Goal: Task Accomplishment & Management: Complete application form

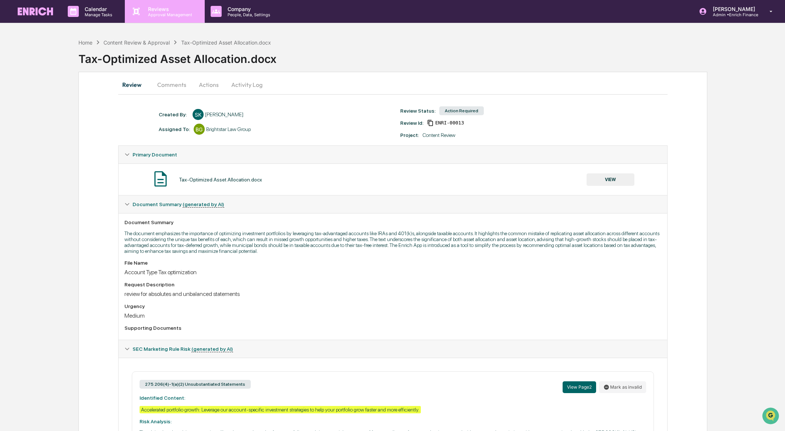
click at [156, 10] on p "Reviews" at bounding box center [169, 9] width 54 height 6
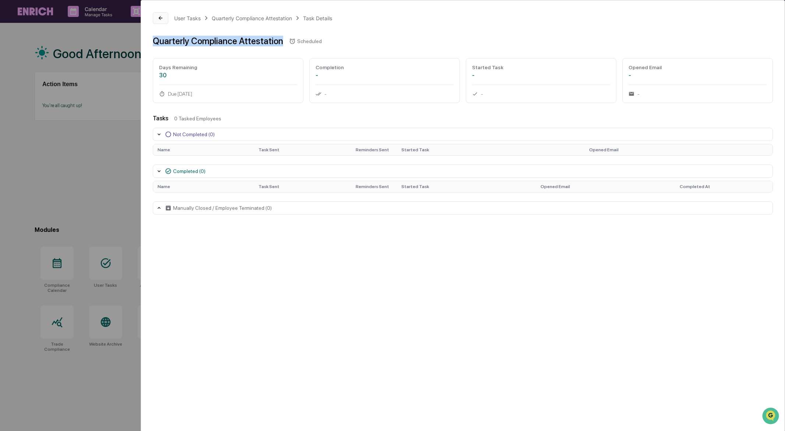
click at [160, 18] on icon at bounding box center [161, 18] width 6 height 6
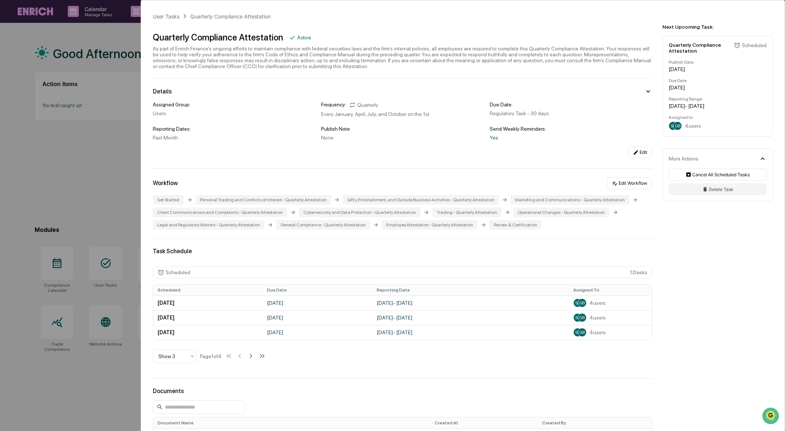
click at [99, 45] on div "User Tasks Quarterly Compliance Attestation Quarterly Compliance Attestation Ac…" at bounding box center [392, 215] width 785 height 431
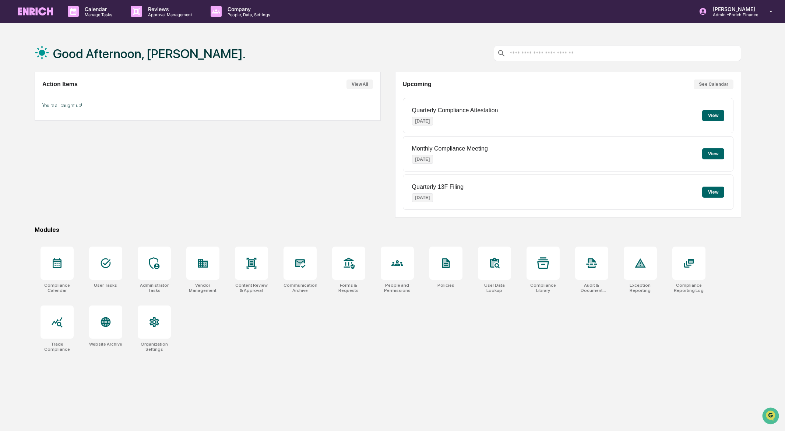
click at [720, 153] on button "View" at bounding box center [713, 153] width 22 height 11
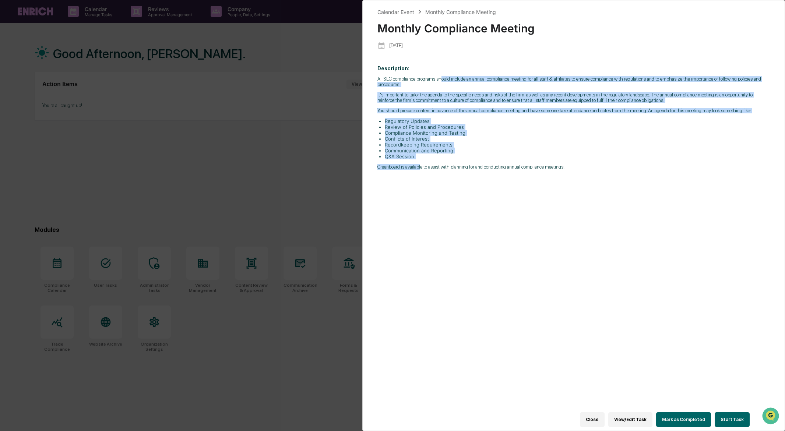
drag, startPoint x: 448, startPoint y: 79, endPoint x: 426, endPoint y: 178, distance: 101.4
click at [426, 170] on div "All SEC compliance programs should include an annual compliance meeting for all…" at bounding box center [573, 123] width 392 height 94
click at [426, 170] on p "Greenboard is available to assist with planning for and conducting annual compl…" at bounding box center [573, 167] width 392 height 6
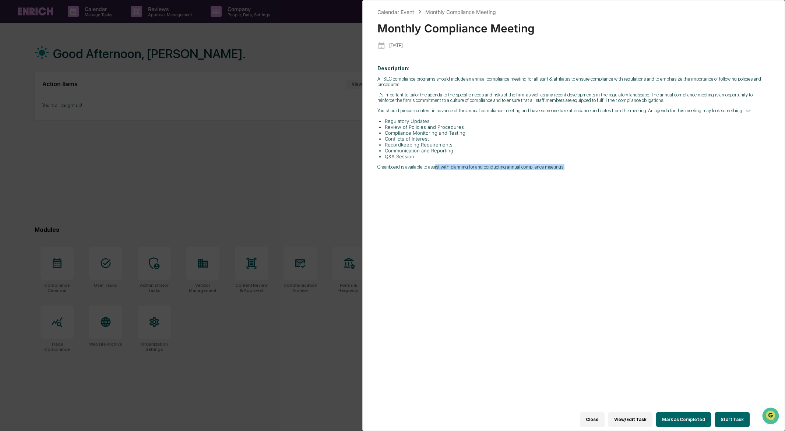
drag, startPoint x: 443, startPoint y: 176, endPoint x: 608, endPoint y: 181, distance: 165.0
click at [608, 181] on div "Description: All SEC compliance programs should include an annual compliance me…" at bounding box center [573, 239] width 392 height 359
click at [733, 416] on button "Start Task" at bounding box center [732, 419] width 35 height 15
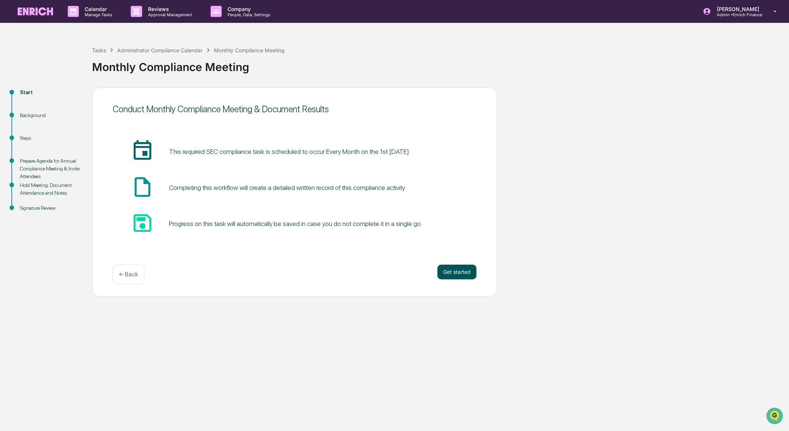
click at [451, 270] on button "Get started" at bounding box center [456, 272] width 39 height 15
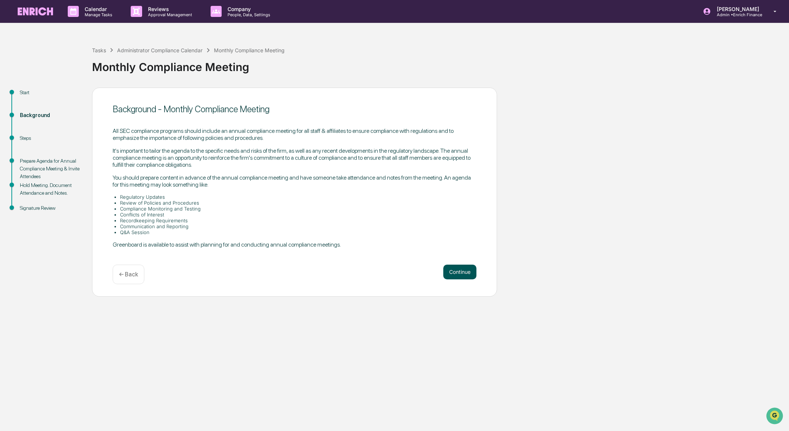
click at [451, 271] on button "Continue" at bounding box center [459, 272] width 33 height 15
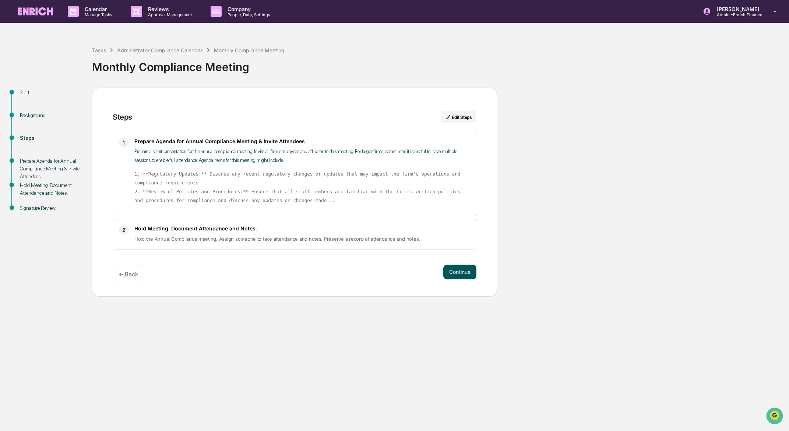
click at [451, 271] on button "Continue" at bounding box center [459, 272] width 33 height 15
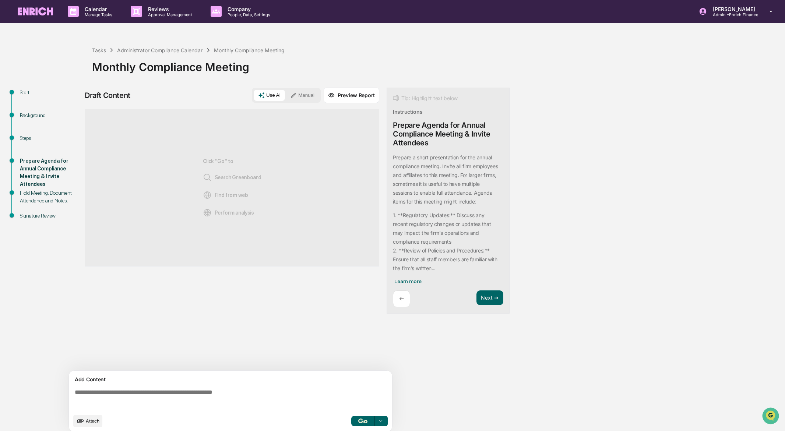
scroll to position [6, 0]
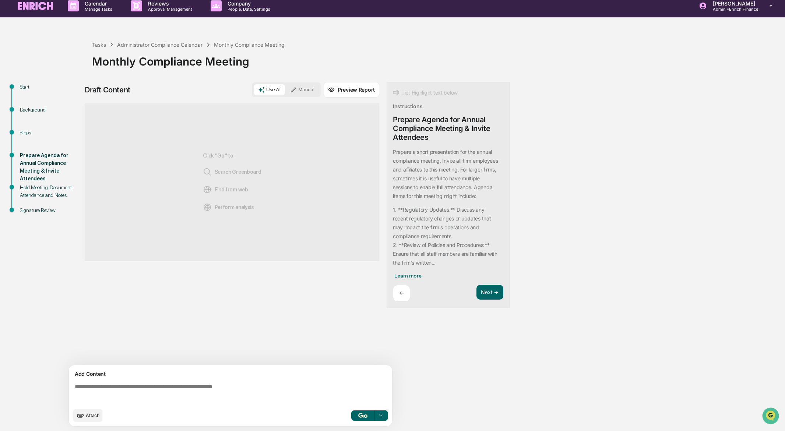
click at [58, 191] on div "Hold Meeting. Document Attendance and Notes." at bounding box center [50, 191] width 60 height 15
click at [25, 134] on div "Steps" at bounding box center [50, 133] width 60 height 8
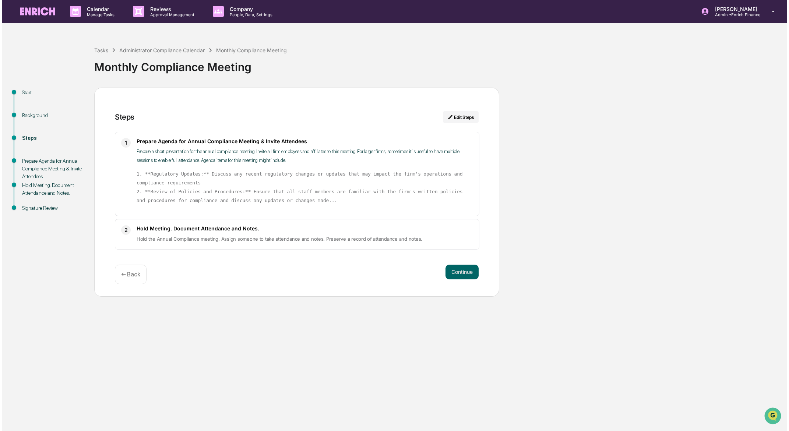
scroll to position [0, 0]
click at [28, 115] on div "Background" at bounding box center [50, 116] width 60 height 8
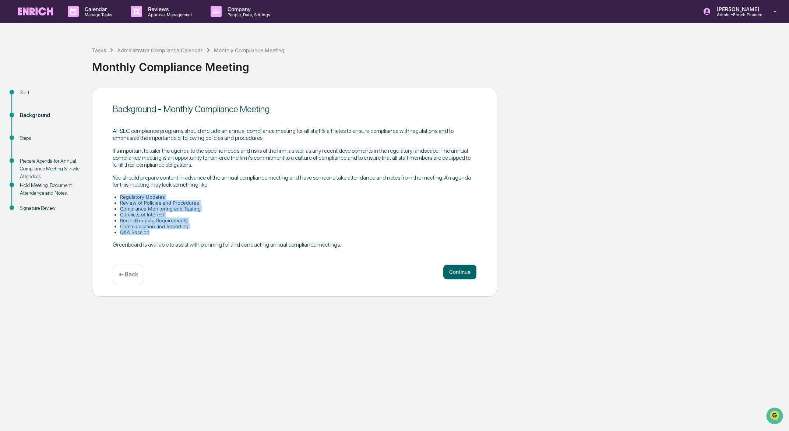
drag, startPoint x: 151, startPoint y: 231, endPoint x: 114, endPoint y: 195, distance: 52.1
click at [114, 195] on ul "Regulatory Updates Review of Policies and Procedures Compliance Monitoring and …" at bounding box center [295, 214] width 364 height 41
drag, startPoint x: 164, startPoint y: 185, endPoint x: 148, endPoint y: 233, distance: 50.8
click at [148, 233] on div "All SEC compliance programs should include an annual compliance meeting for all…" at bounding box center [295, 187] width 364 height 121
click at [148, 233] on li "Q&A Session" at bounding box center [298, 232] width 356 height 6
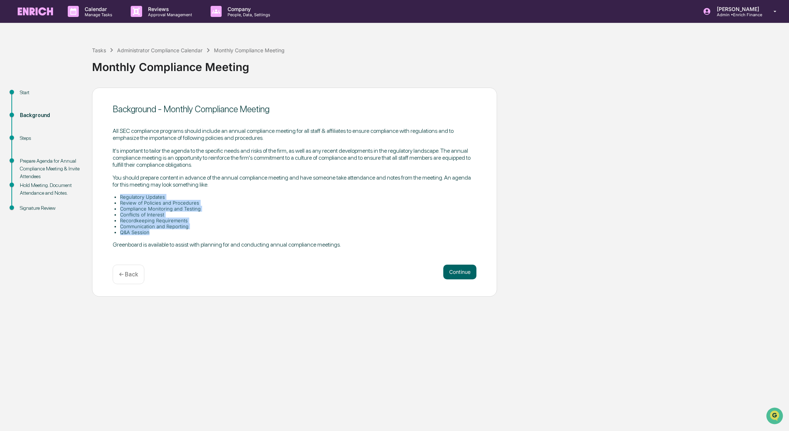
drag, startPoint x: 161, startPoint y: 232, endPoint x: 116, endPoint y: 195, distance: 58.6
click at [116, 195] on ul "Regulatory Updates Review of Policies and Procedures Compliance Monitoring and …" at bounding box center [295, 214] width 364 height 41
click at [774, 416] on icon "Open customer support" at bounding box center [774, 425] width 18 height 18
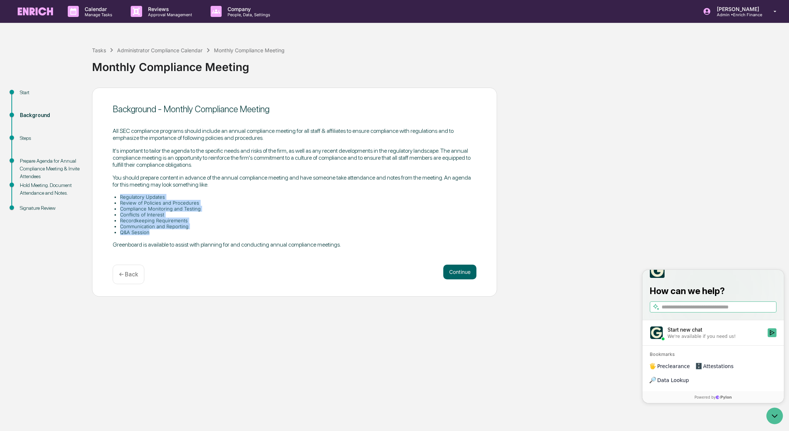
click at [181, 221] on li "Recordkeeping Requirements" at bounding box center [298, 221] width 356 height 6
drag, startPoint x: 174, startPoint y: 194, endPoint x: 114, endPoint y: 195, distance: 60.0
click at [120, 195] on li "Regulatory Updates" at bounding box center [298, 197] width 356 height 6
copy li "Regulatory Updates"
click at [720, 311] on input "search" at bounding box center [718, 307] width 113 height 8
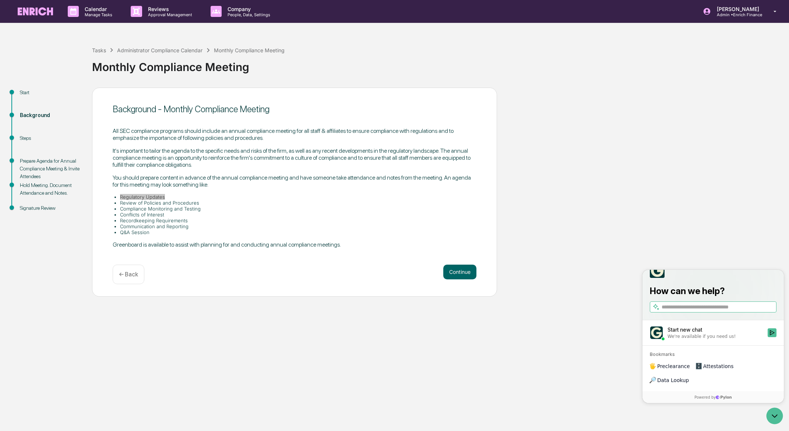
paste input "**********"
type input "**********"
click at [772, 336] on icon "Start new chat" at bounding box center [772, 333] width 6 height 6
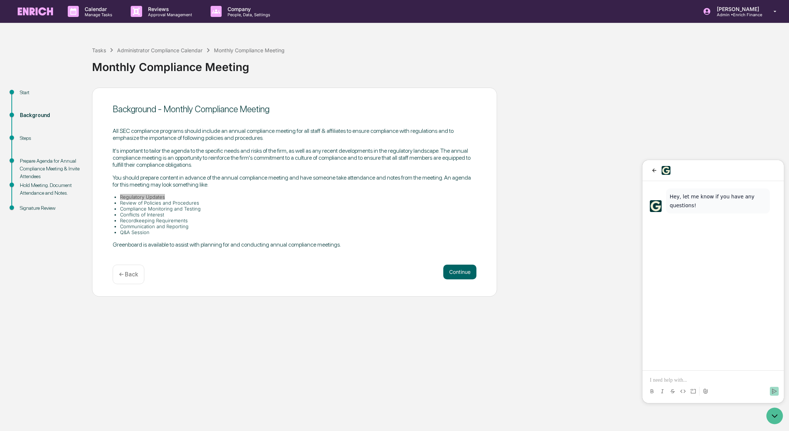
click at [696, 380] on p at bounding box center [713, 380] width 127 height 7
click at [161, 52] on div "Administrator Compliance Calendar" at bounding box center [159, 50] width 85 height 6
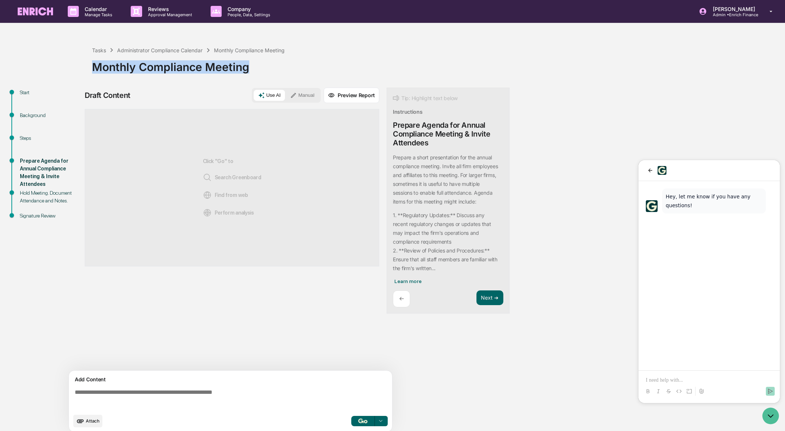
drag, startPoint x: 96, startPoint y: 68, endPoint x: 327, endPoint y: 73, distance: 230.9
click at [327, 73] on div "Tasks Administrator Compliance Calendar Monthly Compliance Meeting Monthly Comp…" at bounding box center [392, 236] width 785 height 402
copy div "Monthly Compliance Meeting"
click at [703, 377] on p at bounding box center [709, 380] width 127 height 7
click at [34, 116] on div "Background" at bounding box center [50, 116] width 60 height 8
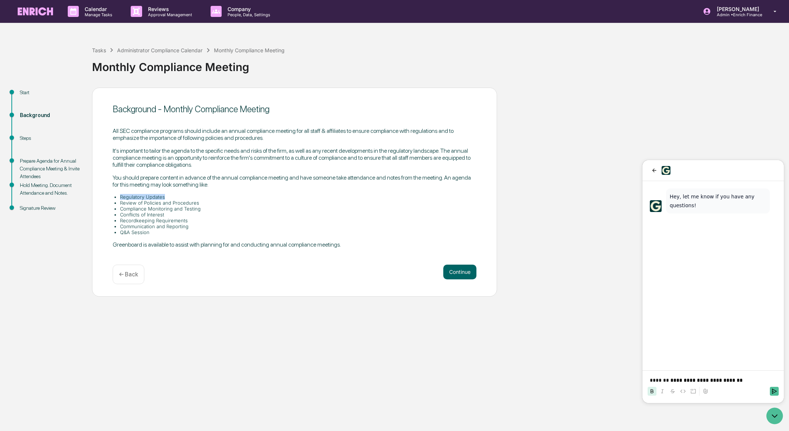
drag, startPoint x: 121, startPoint y: 196, endPoint x: 180, endPoint y: 196, distance: 59.3
click at [180, 196] on li "Regulatory Updates" at bounding box center [298, 197] width 356 height 6
copy li "Regulatory Updates"
click at [757, 383] on p "**********" at bounding box center [713, 380] width 127 height 7
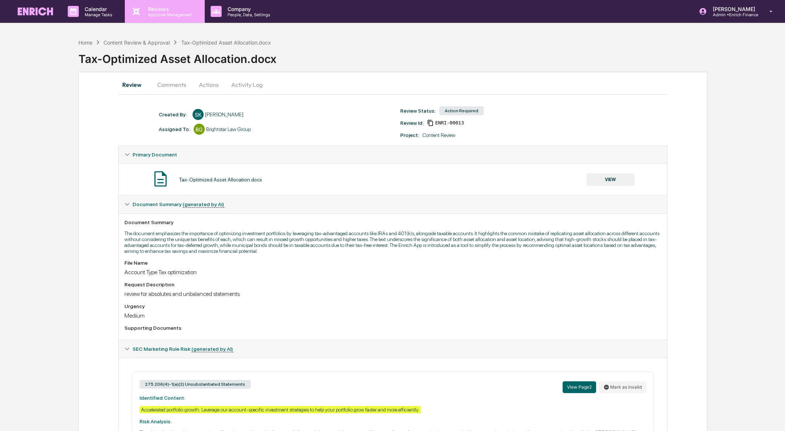
click at [163, 10] on p "Reviews" at bounding box center [169, 9] width 54 height 6
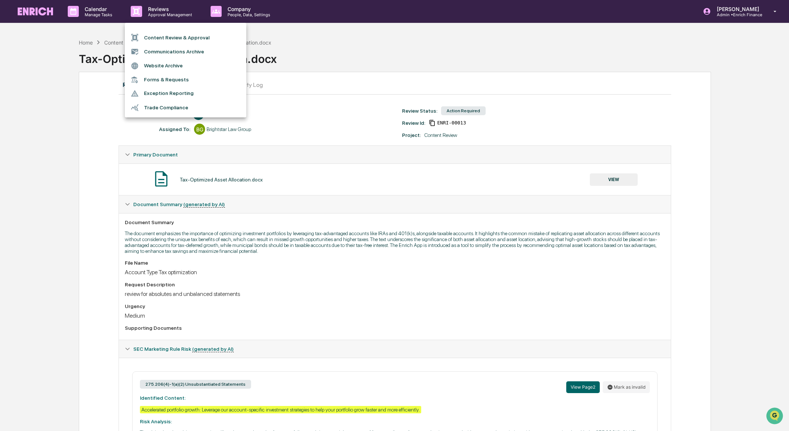
click at [178, 36] on li "Content Review & Approval" at bounding box center [186, 38] width 122 height 14
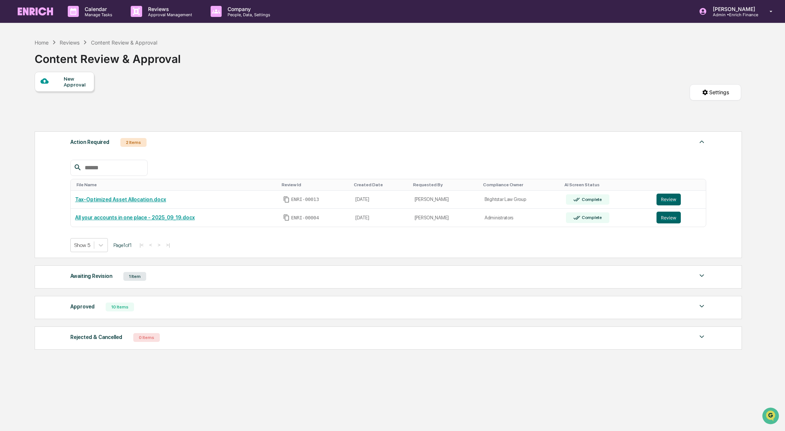
click at [84, 81] on div "New Approval" at bounding box center [76, 82] width 25 height 12
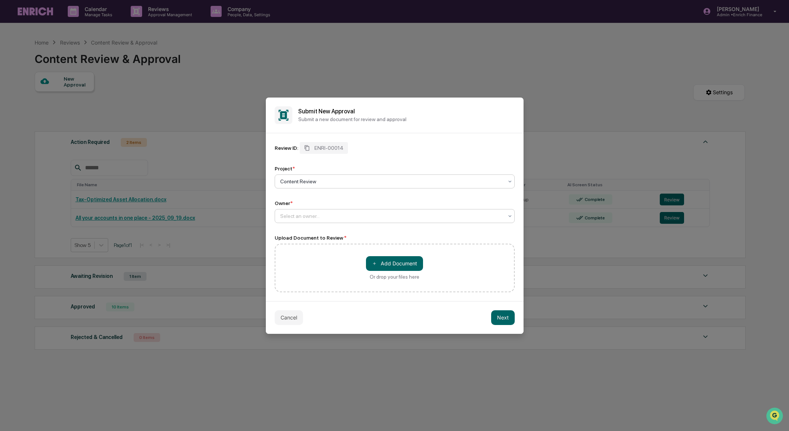
click at [380, 217] on div at bounding box center [391, 215] width 223 height 7
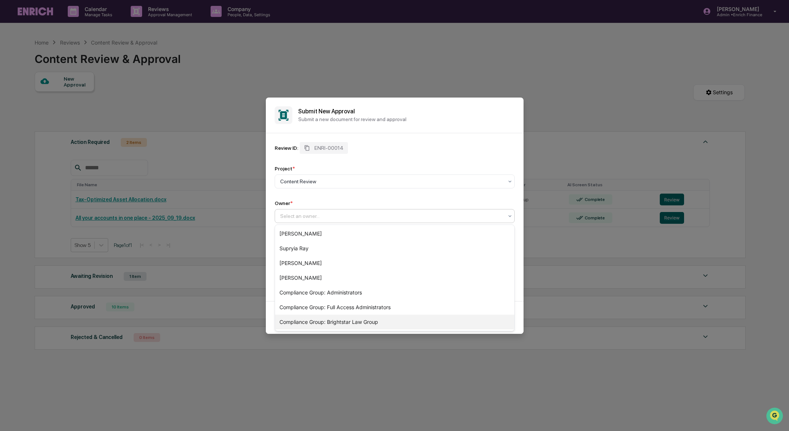
click at [344, 324] on div "Compliance Group: Brightstar Law Group" at bounding box center [394, 322] width 239 height 15
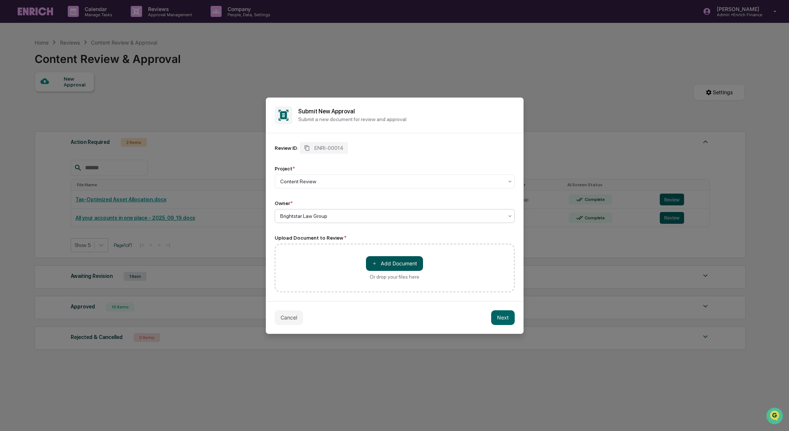
click at [391, 261] on button "＋ Add Document" at bounding box center [394, 263] width 57 height 15
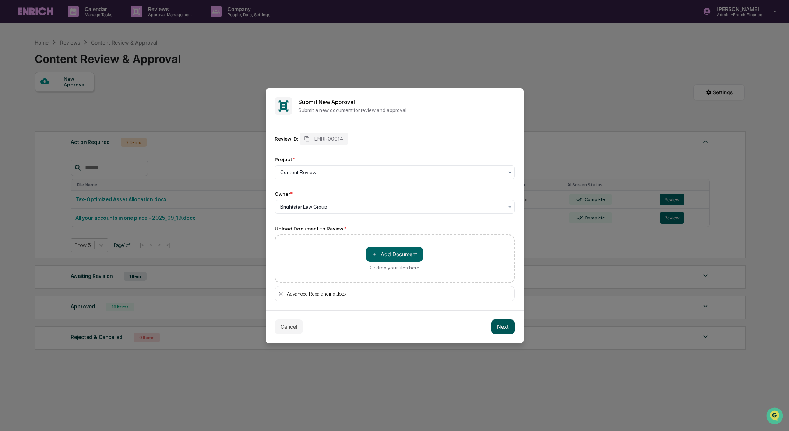
click at [511, 329] on button "Next" at bounding box center [503, 327] width 24 height 15
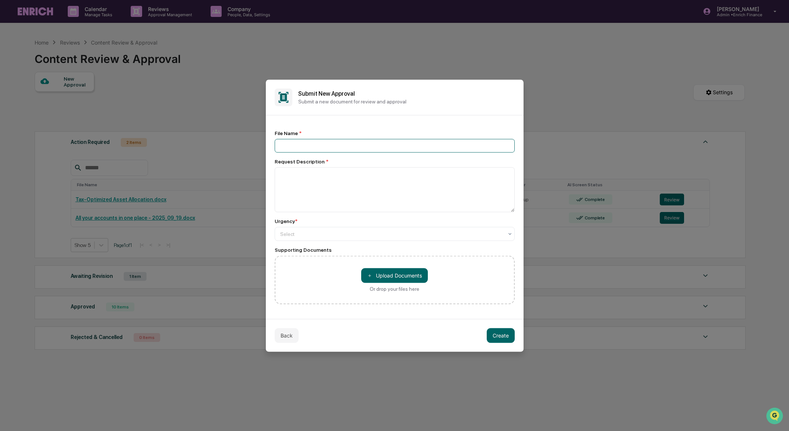
click at [312, 146] on input at bounding box center [395, 146] width 240 height 14
type input "**********"
click at [312, 179] on textarea at bounding box center [395, 189] width 240 height 45
type textarea "**********"
click at [308, 231] on div at bounding box center [391, 233] width 223 height 7
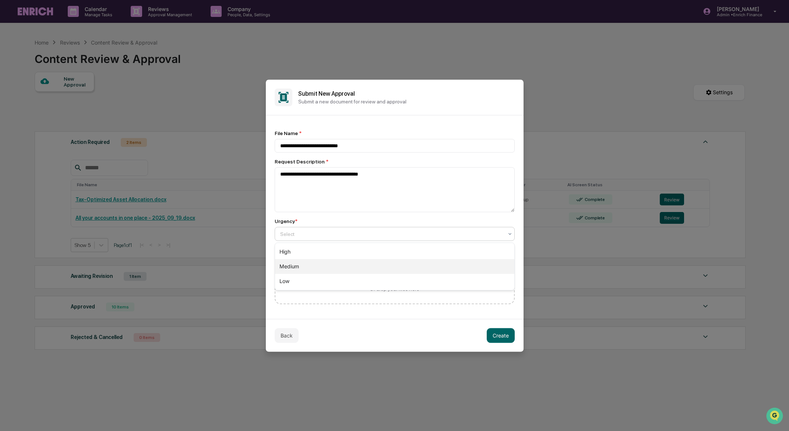
click at [296, 265] on div "Medium" at bounding box center [394, 266] width 239 height 15
click at [512, 341] on button "Create" at bounding box center [501, 335] width 28 height 15
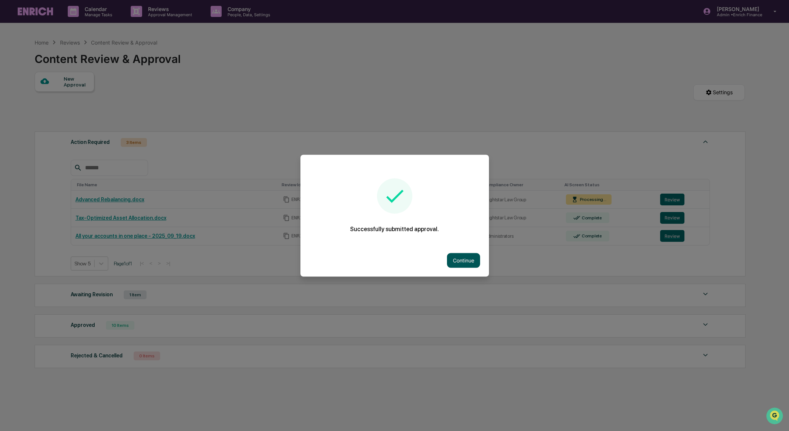
click at [464, 258] on button "Continue" at bounding box center [463, 260] width 33 height 15
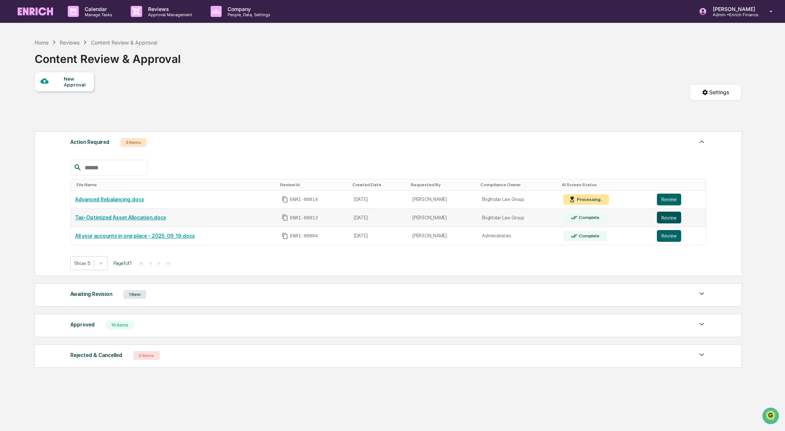
click at [673, 218] on button "Review" at bounding box center [669, 218] width 24 height 12
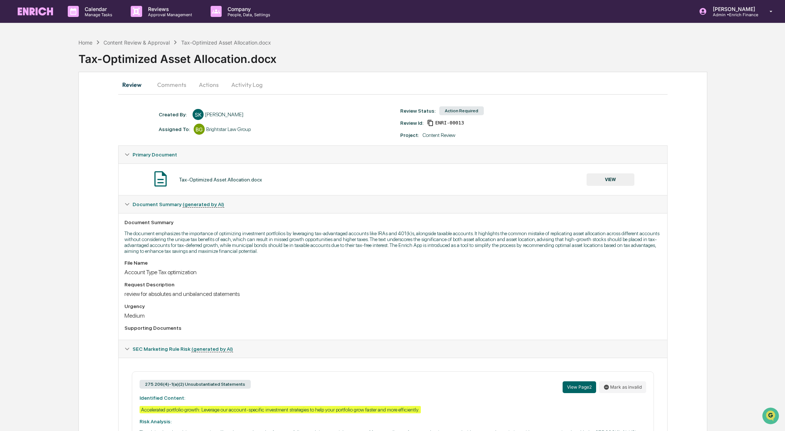
click at [212, 87] on button "Actions" at bounding box center [208, 85] width 33 height 18
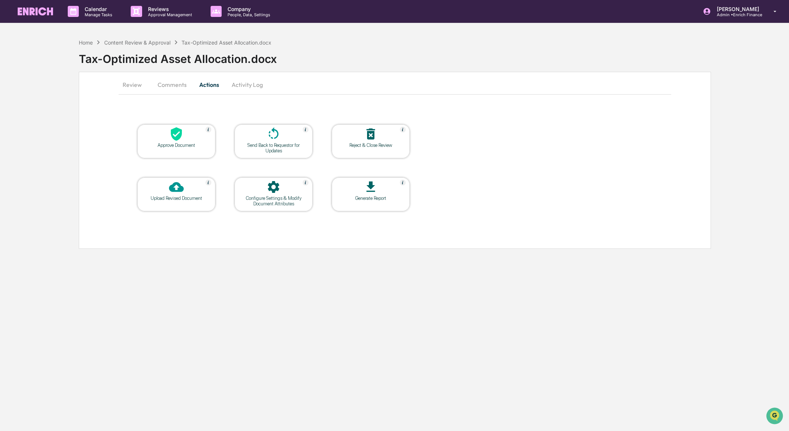
click at [183, 190] on icon at bounding box center [176, 187] width 15 height 10
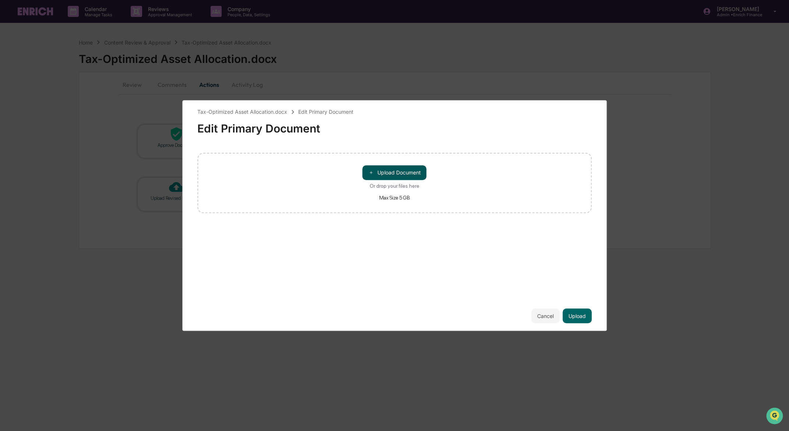
click at [403, 172] on button "＋ Upload Document" at bounding box center [395, 172] width 64 height 15
click at [577, 314] on button "Upload" at bounding box center [577, 316] width 29 height 15
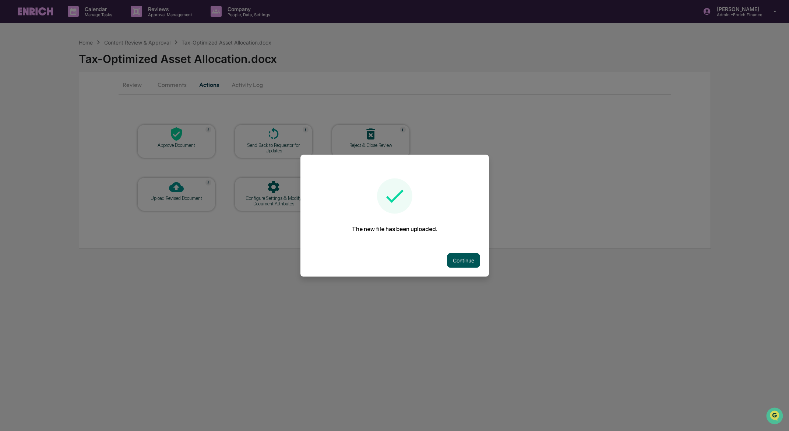
click at [472, 255] on button "Continue" at bounding box center [463, 260] width 33 height 15
